Goal: Check status: Check status

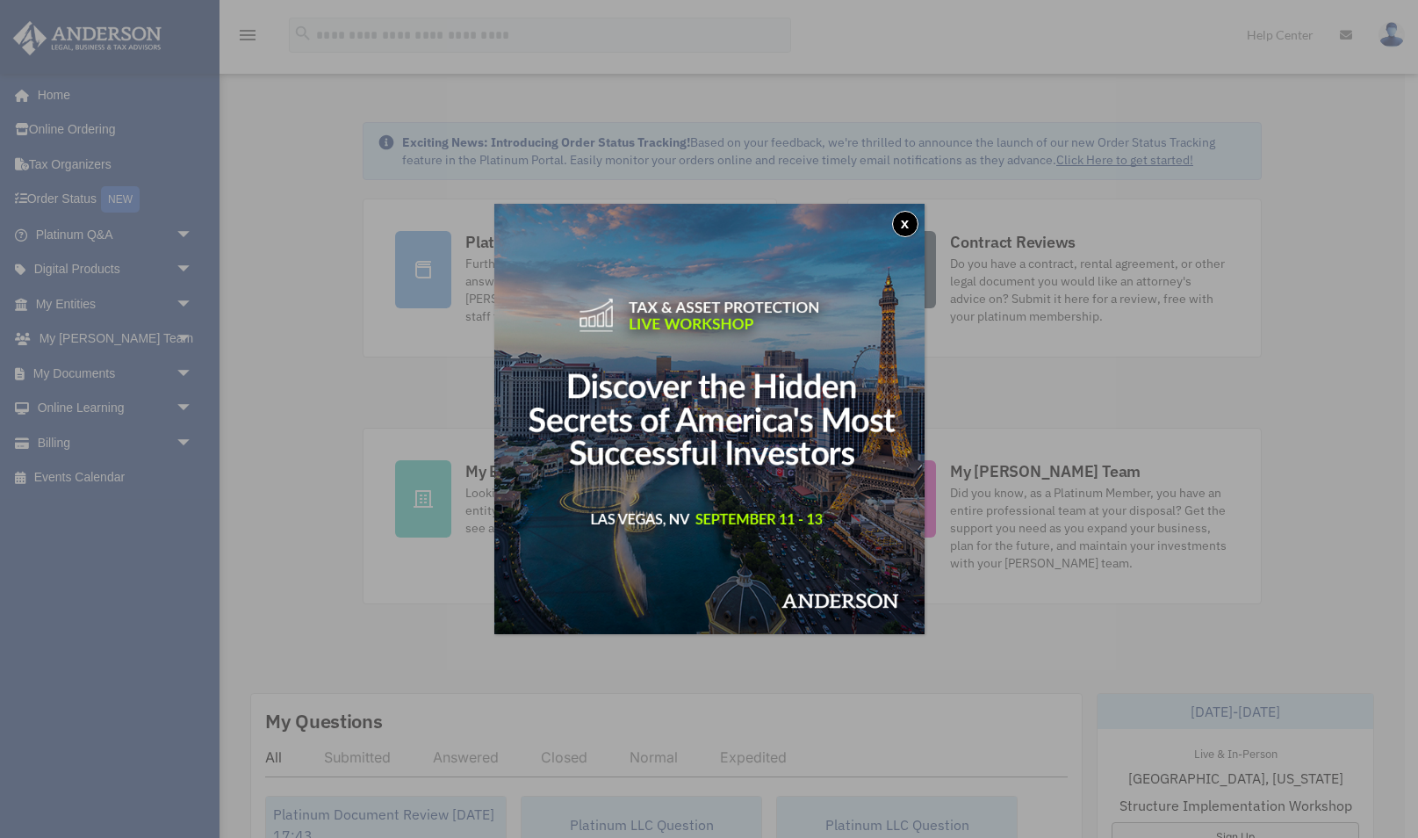
click at [910, 226] on button "x" at bounding box center [905, 224] width 26 height 26
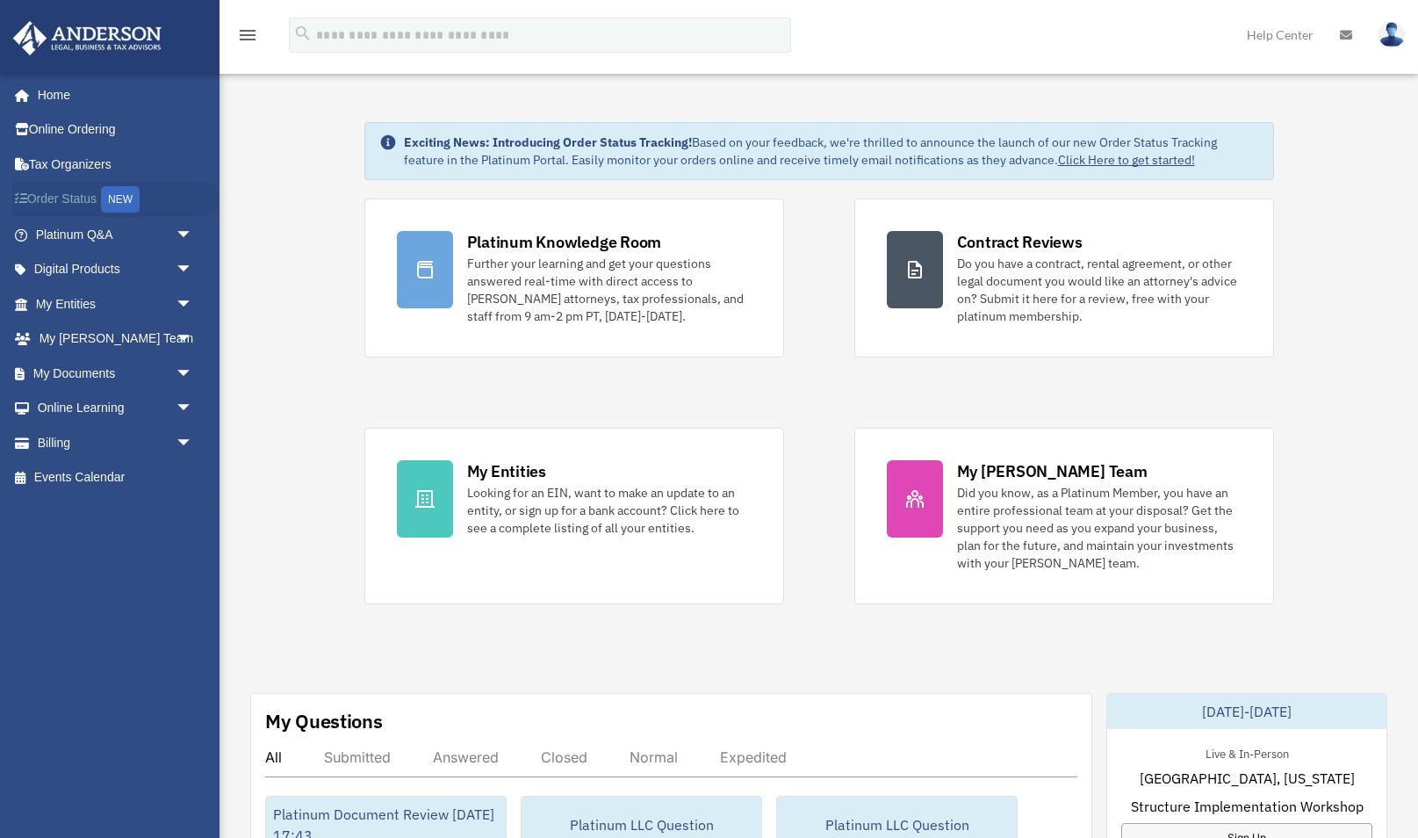
click at [72, 197] on link "Order Status NEW" at bounding box center [115, 200] width 207 height 36
click at [181, 303] on span "arrow_drop_down" at bounding box center [193, 304] width 35 height 36
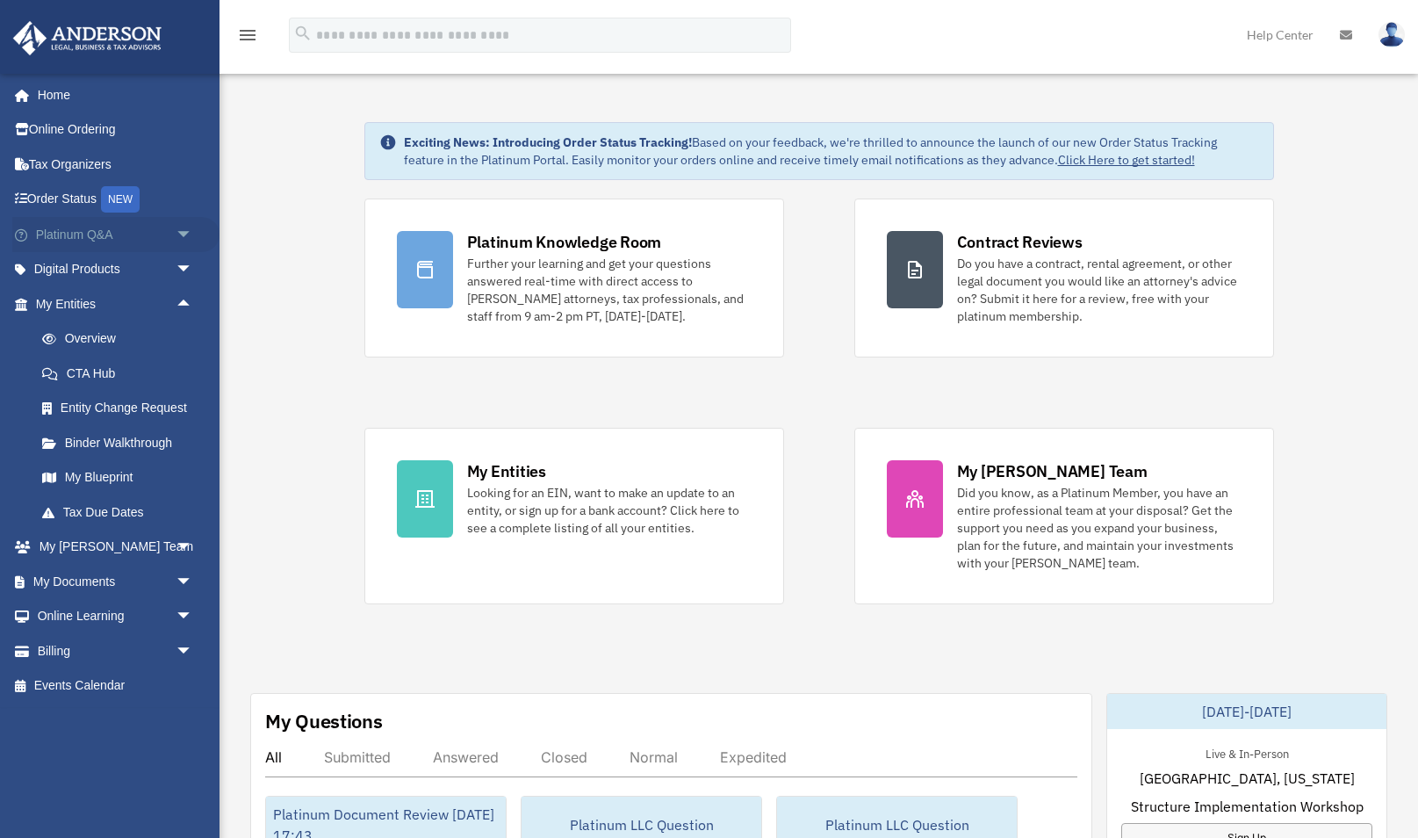
click at [184, 234] on span "arrow_drop_down" at bounding box center [193, 235] width 35 height 36
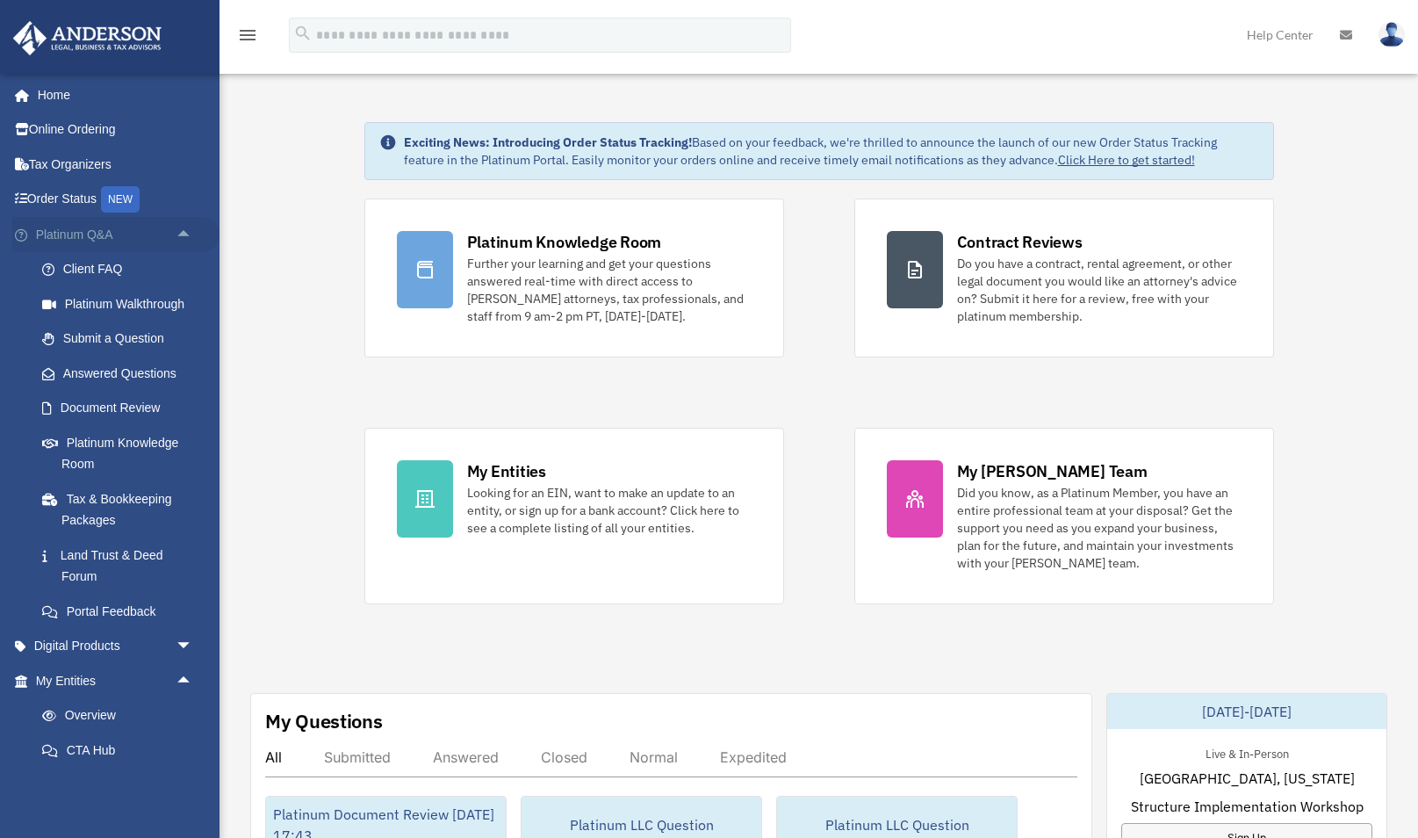
click at [184, 234] on span "arrow_drop_up" at bounding box center [193, 235] width 35 height 36
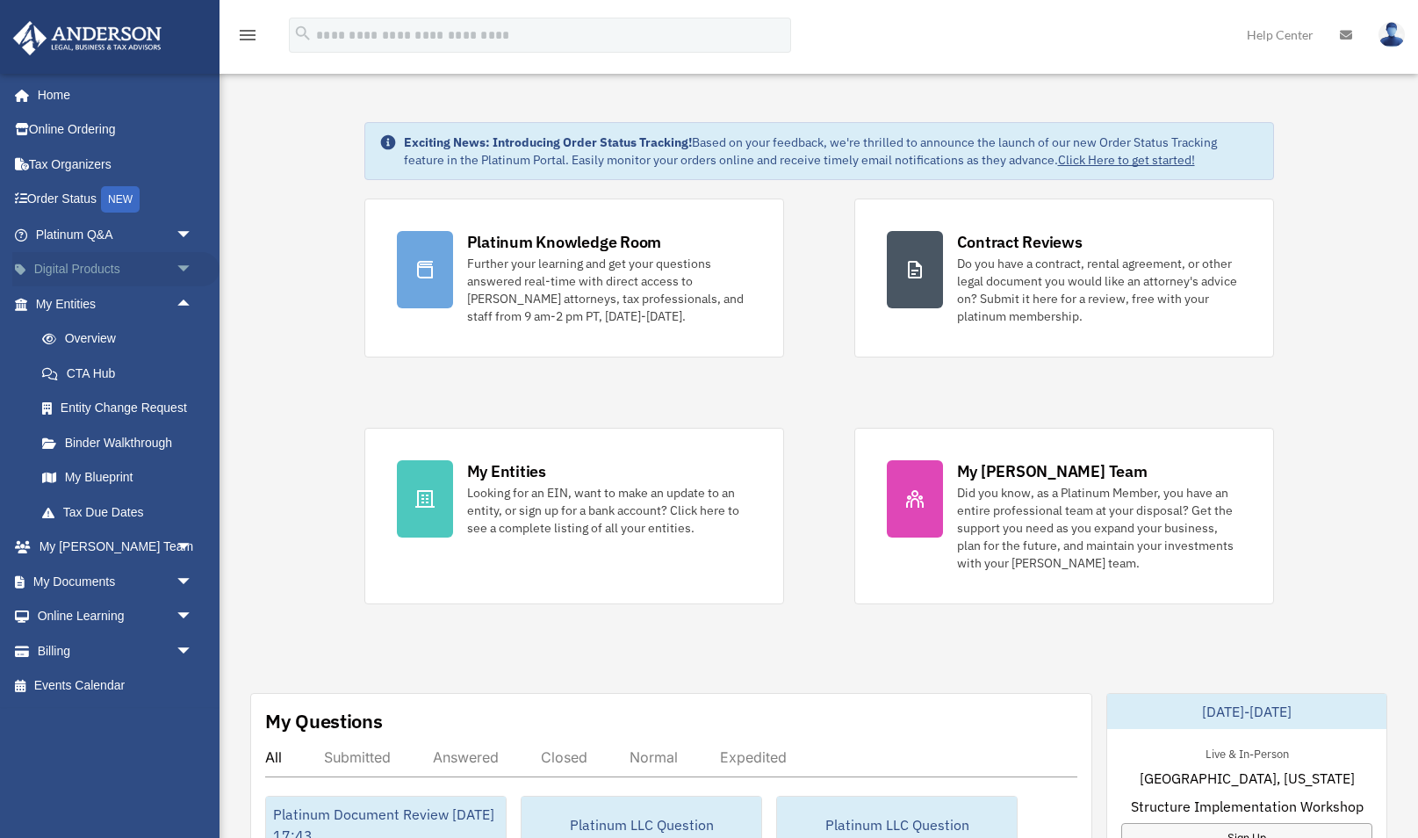
click at [181, 268] on span "arrow_drop_down" at bounding box center [193, 270] width 35 height 36
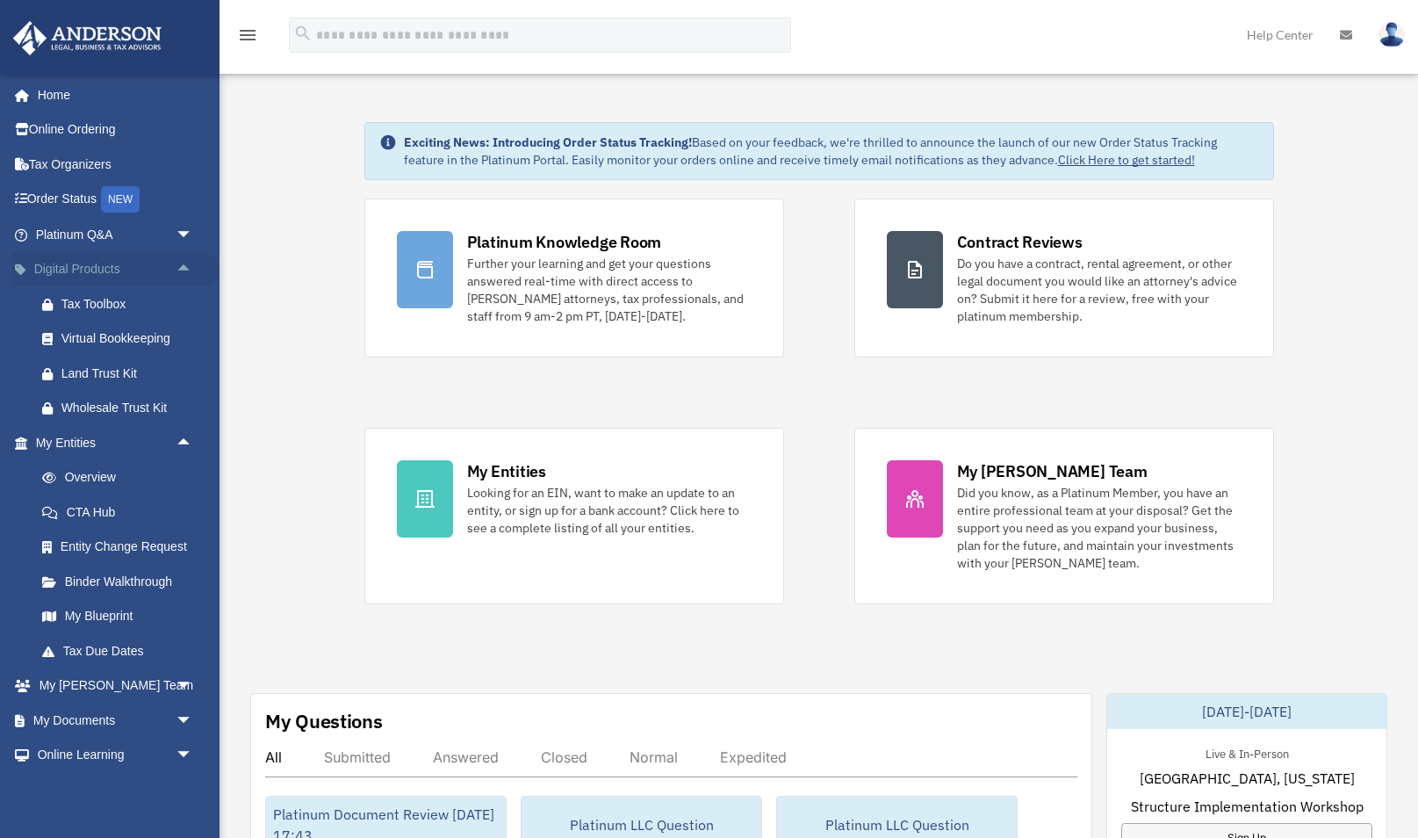
click at [181, 268] on span "arrow_drop_up" at bounding box center [193, 270] width 35 height 36
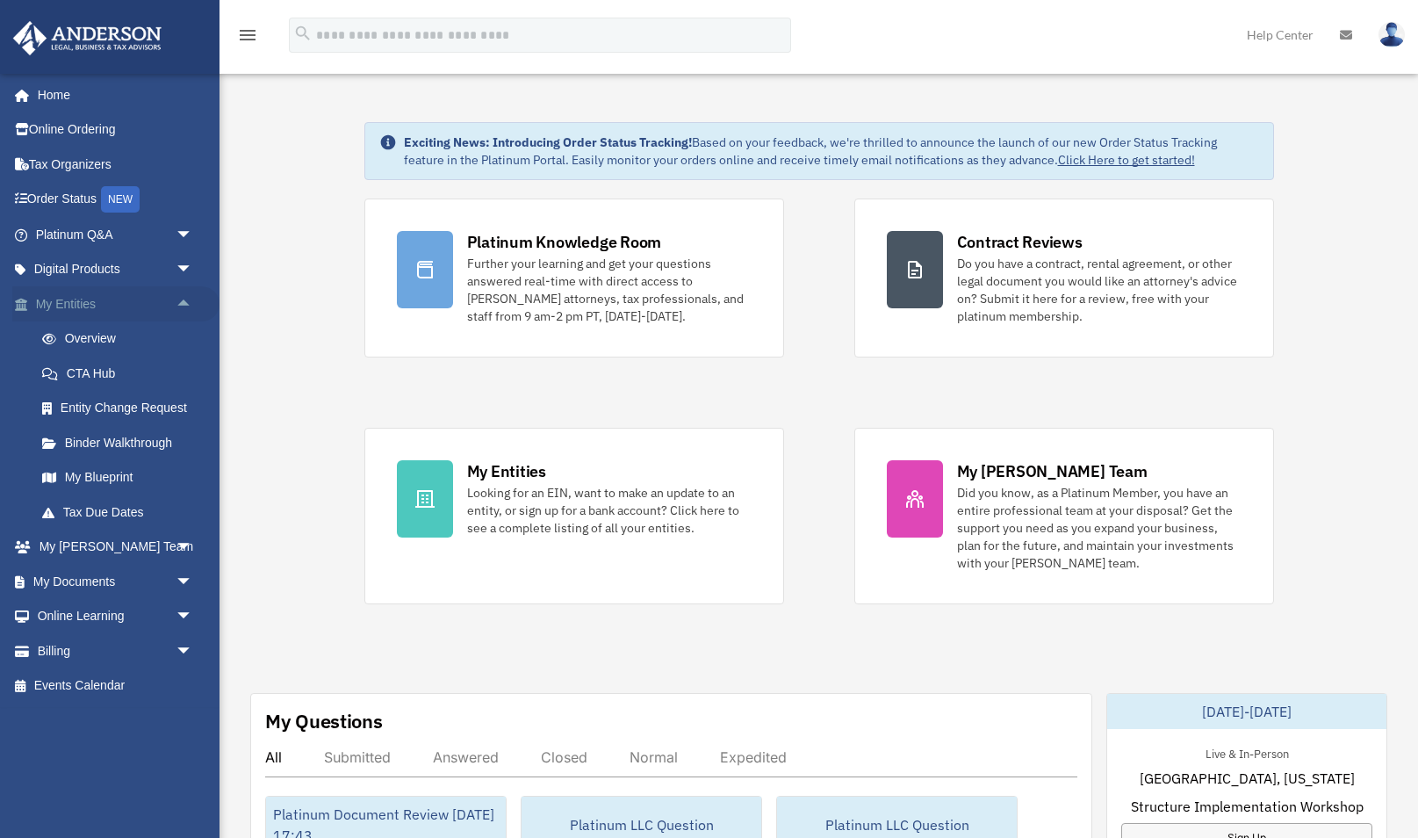
click at [183, 301] on span "arrow_drop_up" at bounding box center [193, 304] width 35 height 36
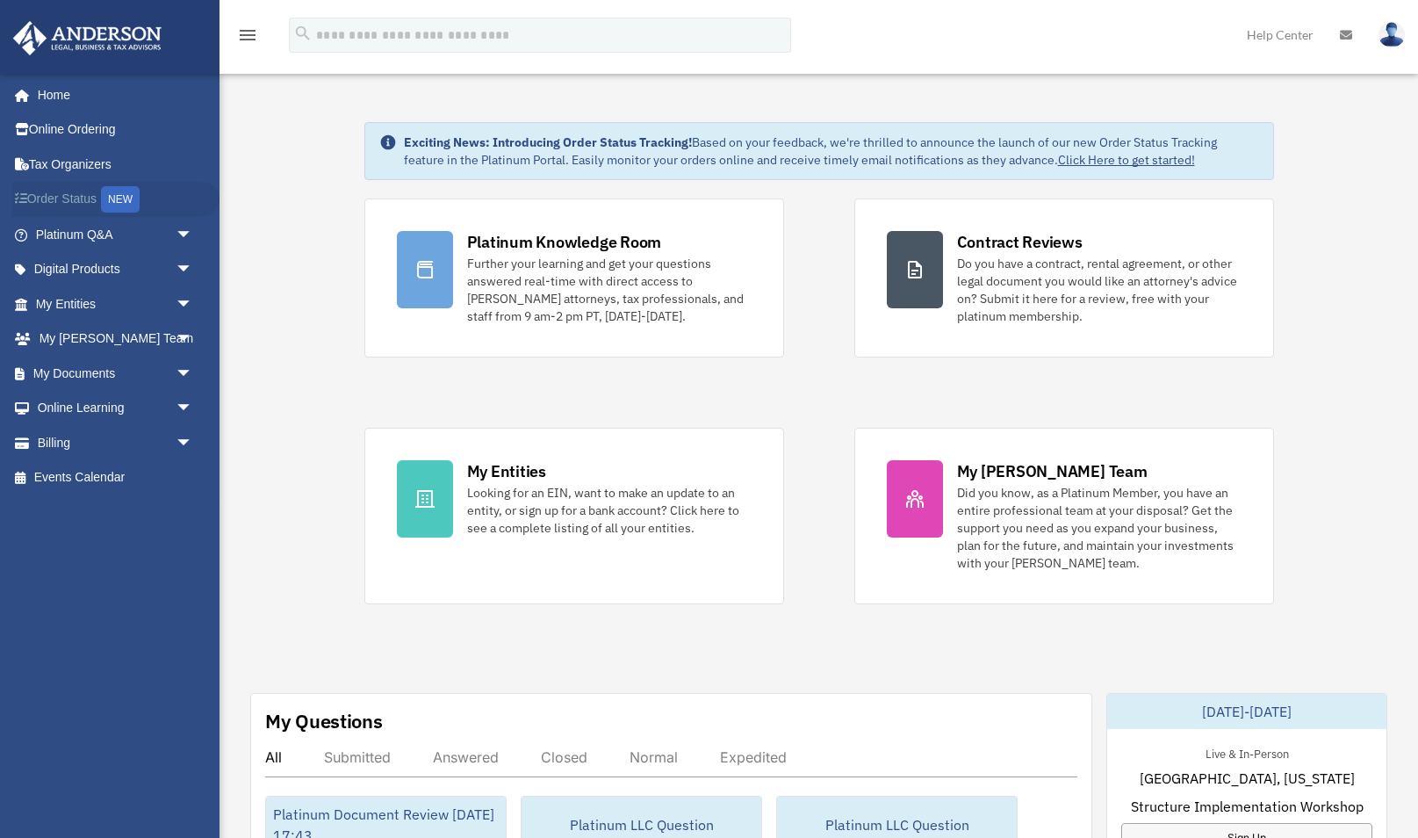
click at [25, 196] on icon at bounding box center [26, 198] width 3 height 12
click at [1128, 162] on link "Click Here to get started!" at bounding box center [1126, 160] width 137 height 16
